Goal: Navigation & Orientation: Go to known website

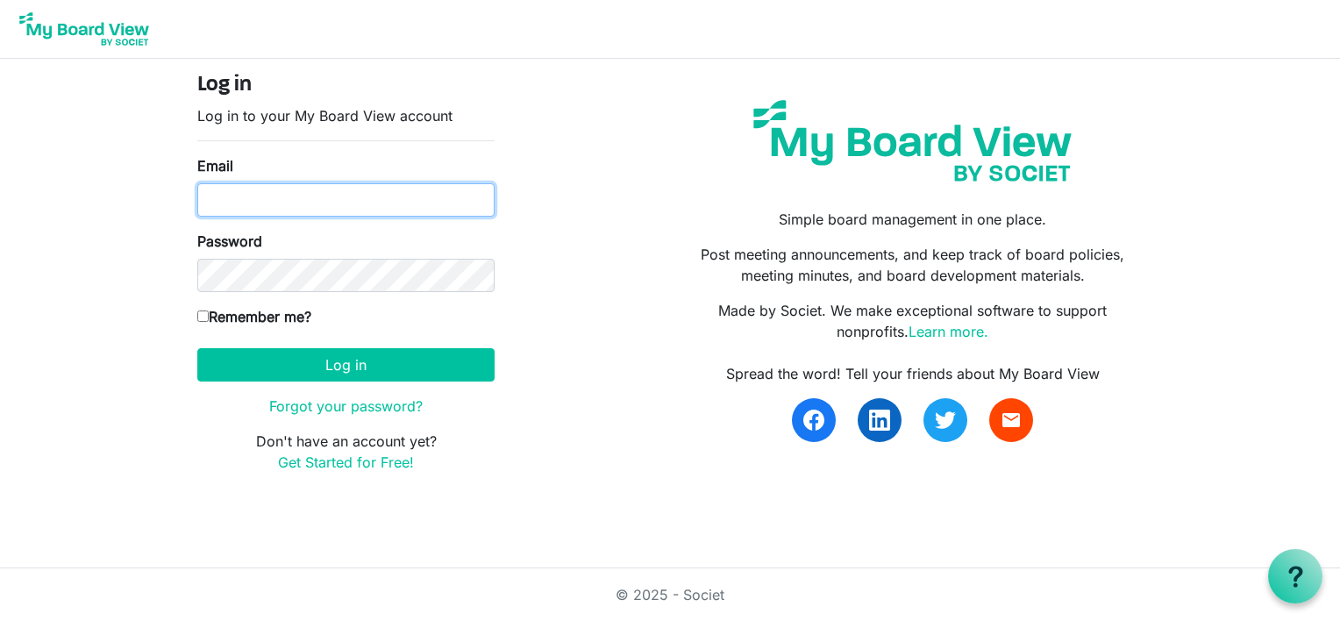
click at [274, 199] on input "Email" at bounding box center [345, 199] width 297 height 33
type input "[EMAIL_ADDRESS][DOMAIN_NAME]"
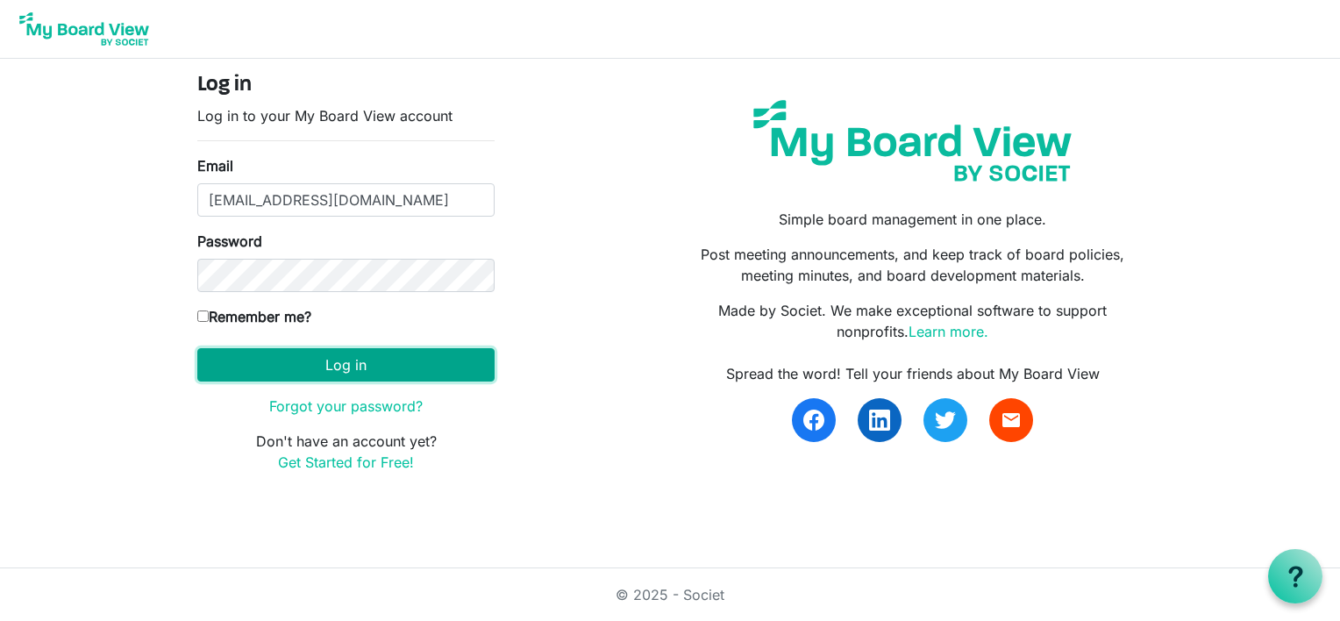
click at [319, 372] on button "Log in" at bounding box center [345, 364] width 297 height 33
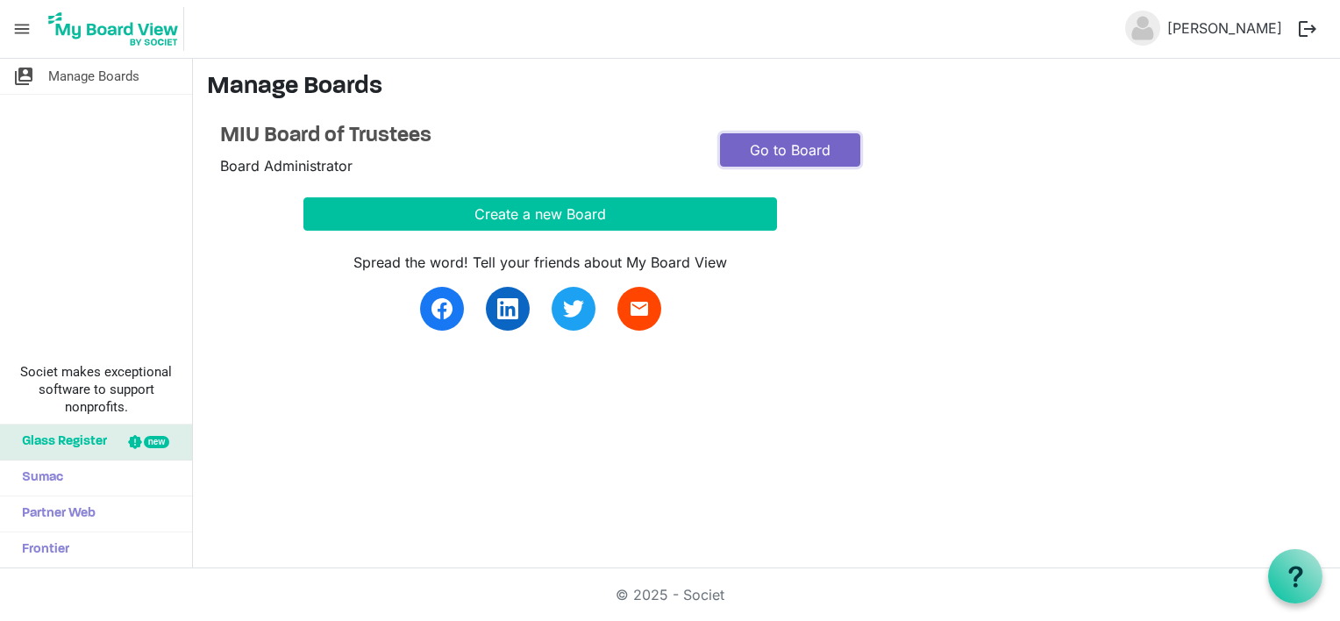
click at [770, 154] on link "Go to Board" at bounding box center [790, 149] width 140 height 33
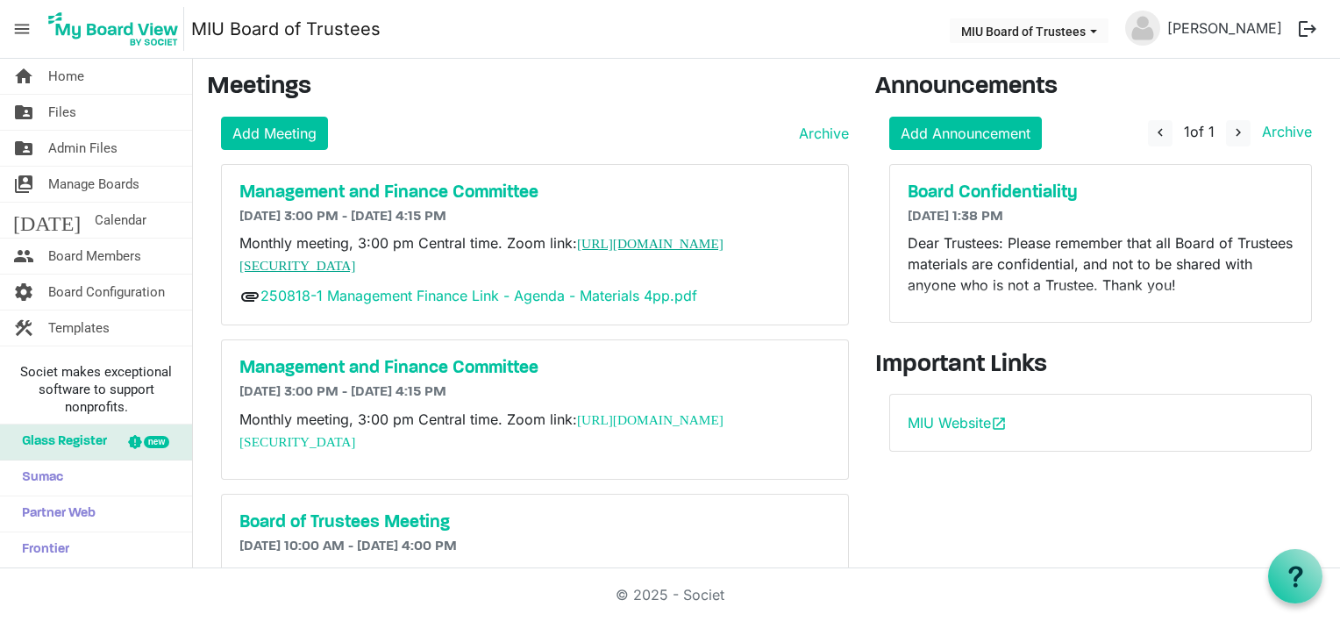
click at [600, 239] on link "[URL][DOMAIN_NAME][SECURITY_DATA]" at bounding box center [481, 254] width 484 height 37
